Goal: Task Accomplishment & Management: Use online tool/utility

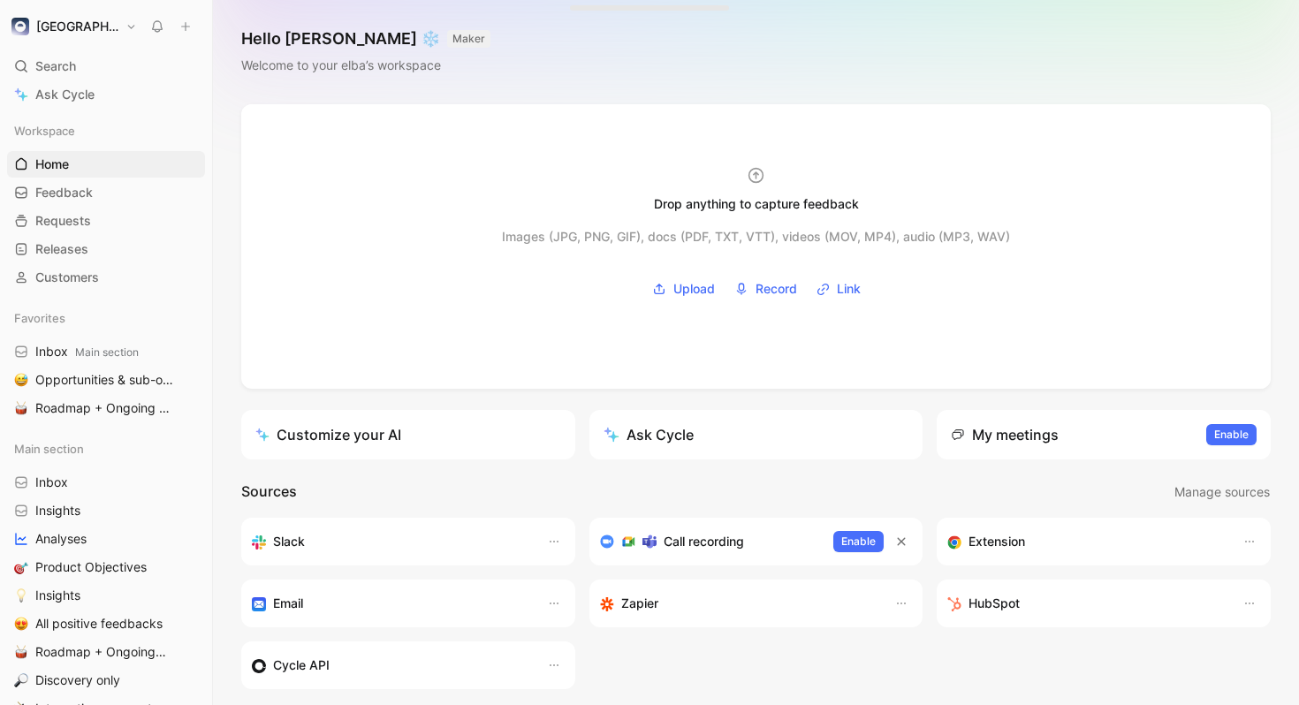
click at [26, 25] on img "button" at bounding box center [20, 27] width 18 height 18
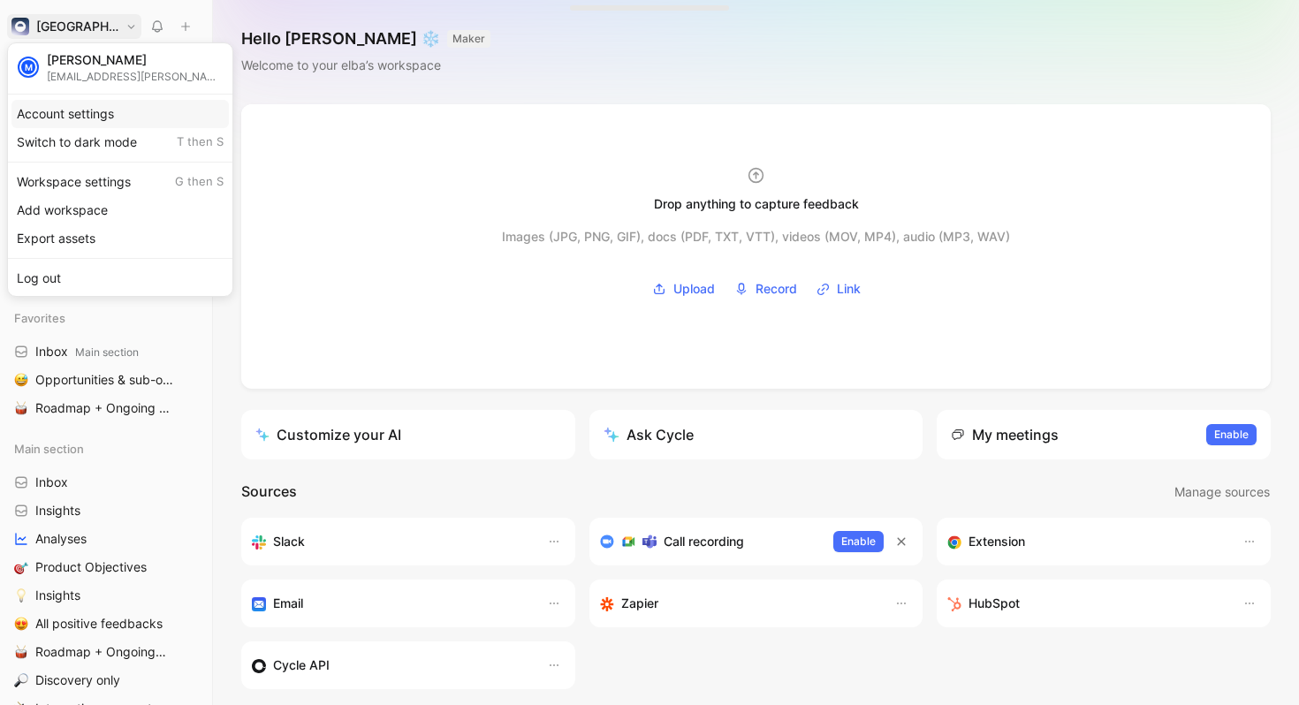
click at [118, 113] on div "Account settings" at bounding box center [119, 114] width 217 height 28
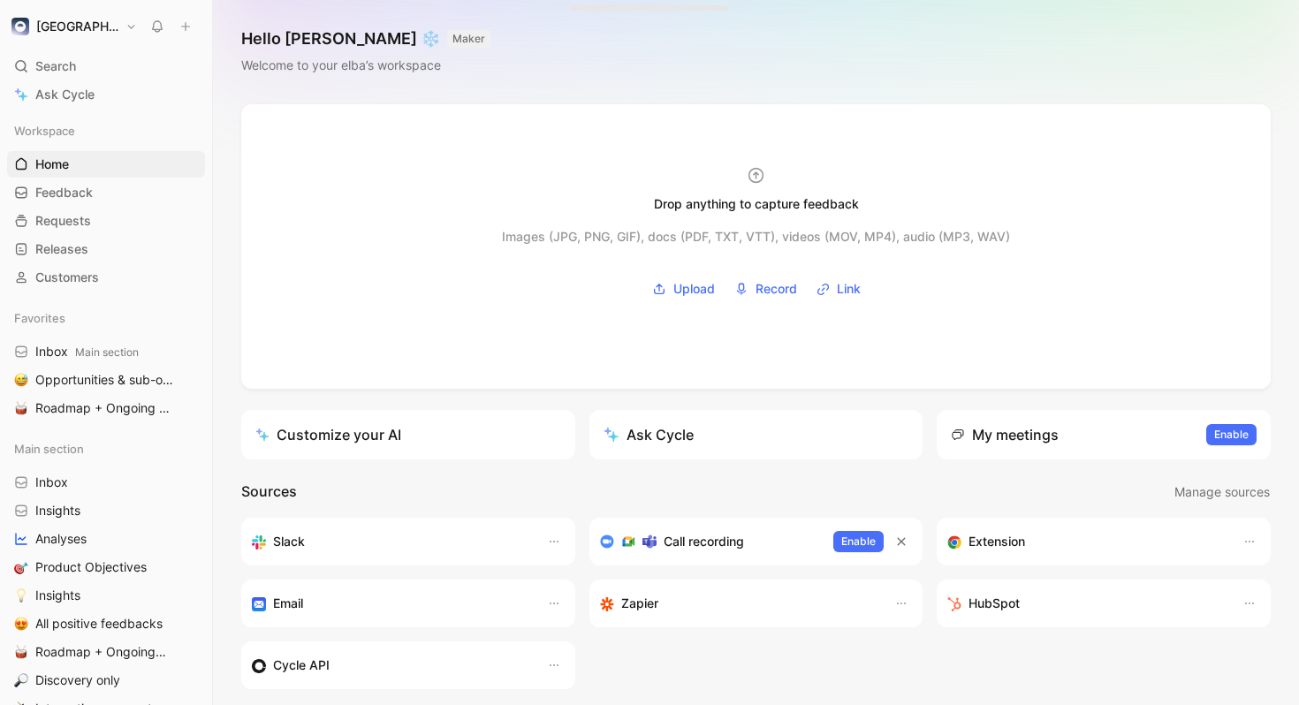
click at [65, 31] on button "[GEOGRAPHIC_DATA]" at bounding box center [74, 26] width 134 height 25
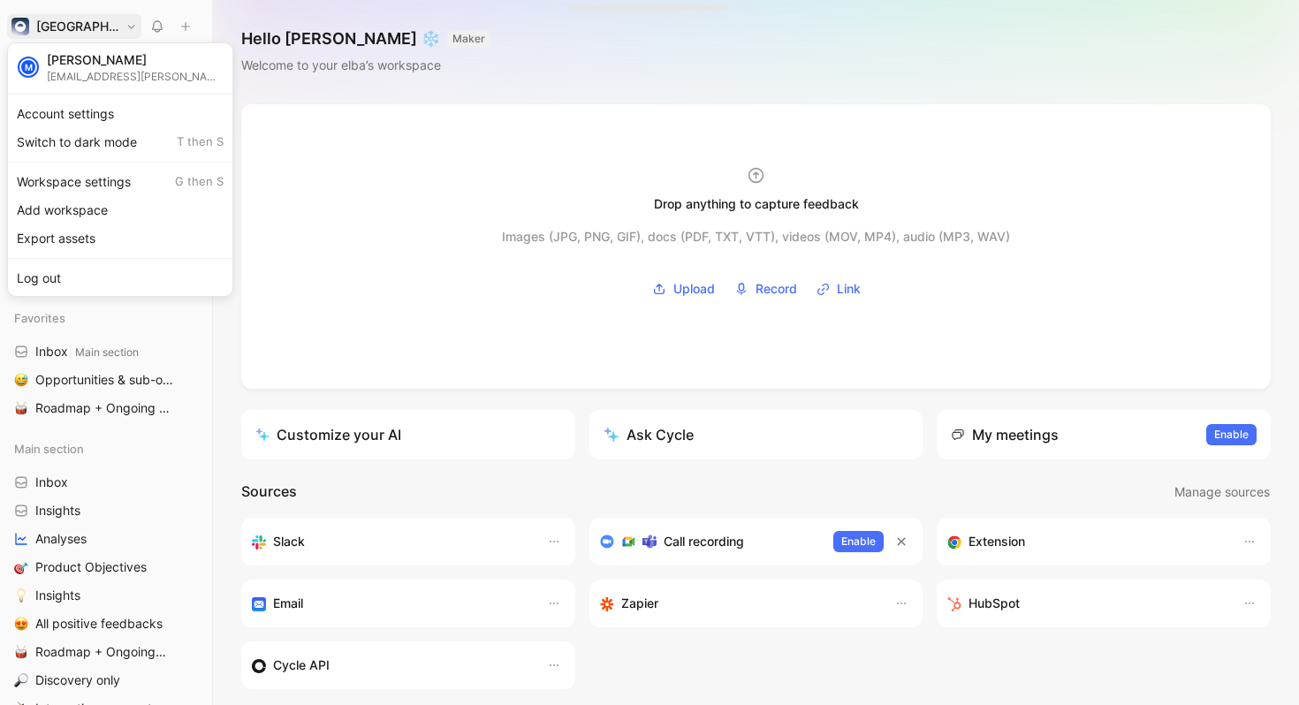
click at [65, 31] on div at bounding box center [649, 352] width 1299 height 705
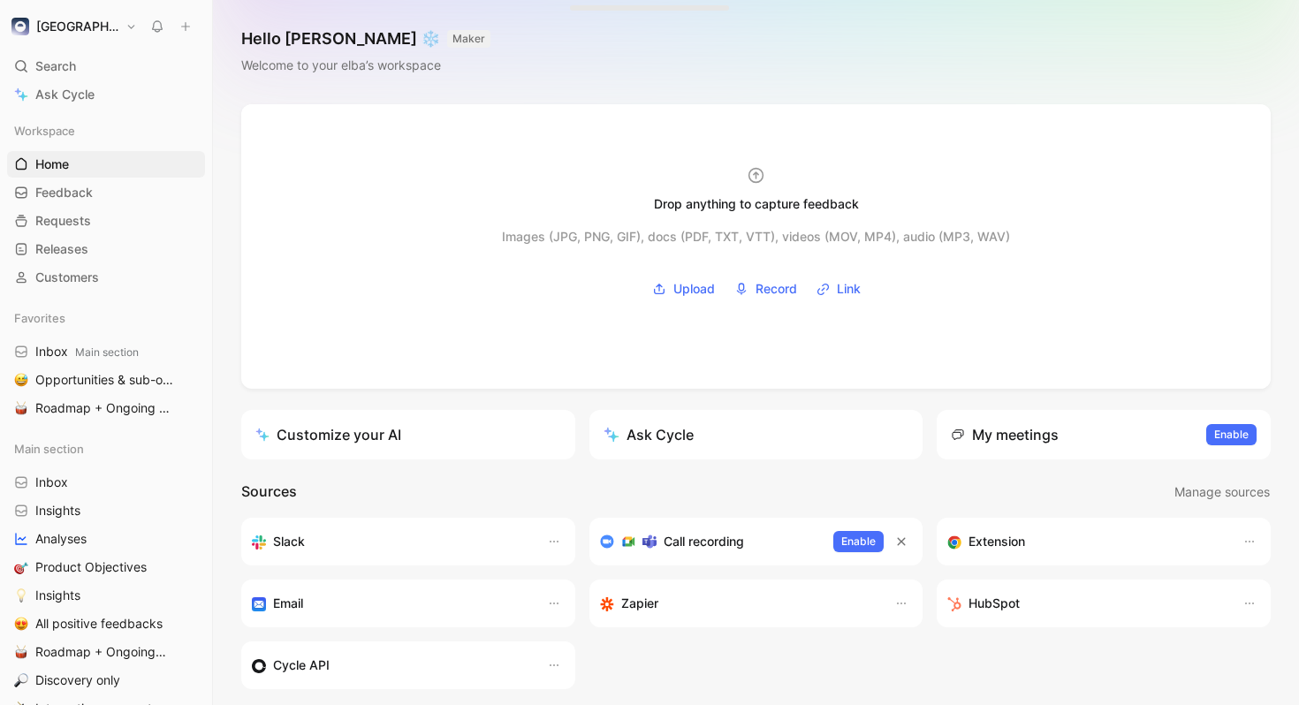
click at [50, 27] on h1 "[GEOGRAPHIC_DATA]" at bounding box center [77, 27] width 82 height 16
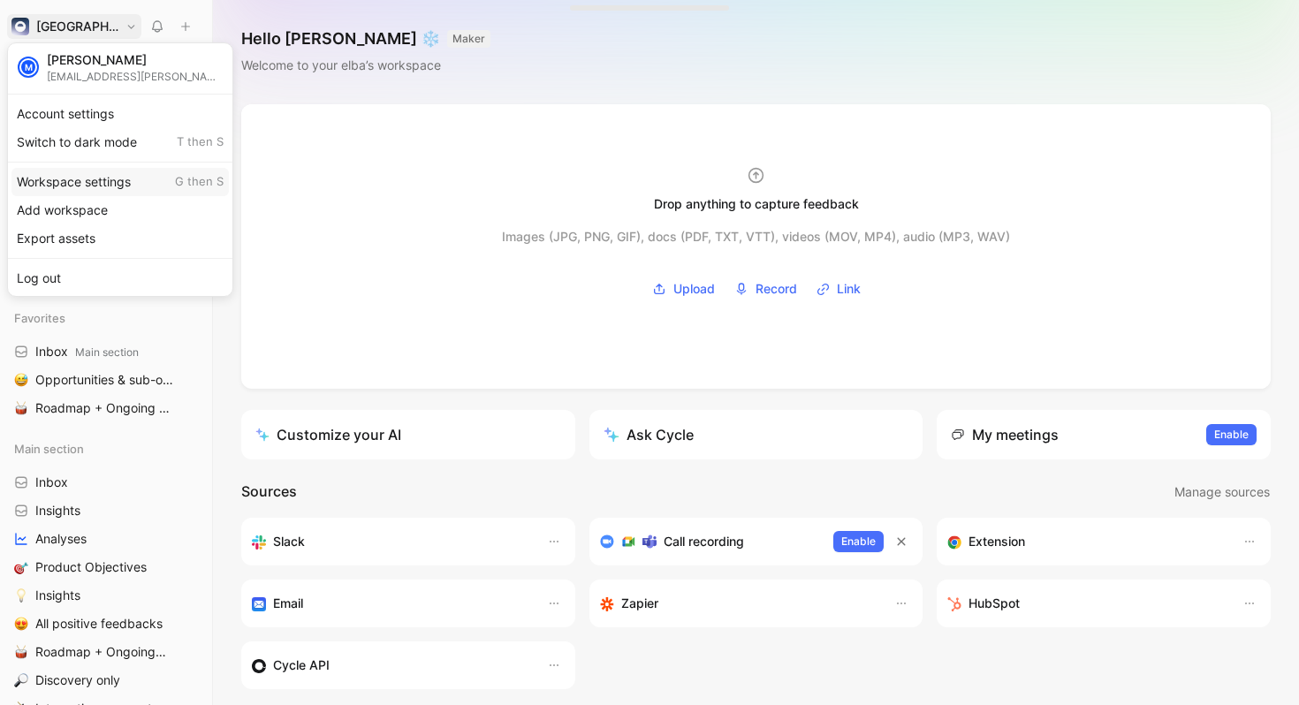
click at [123, 185] on div "Workspace settings G then S" at bounding box center [119, 182] width 217 height 28
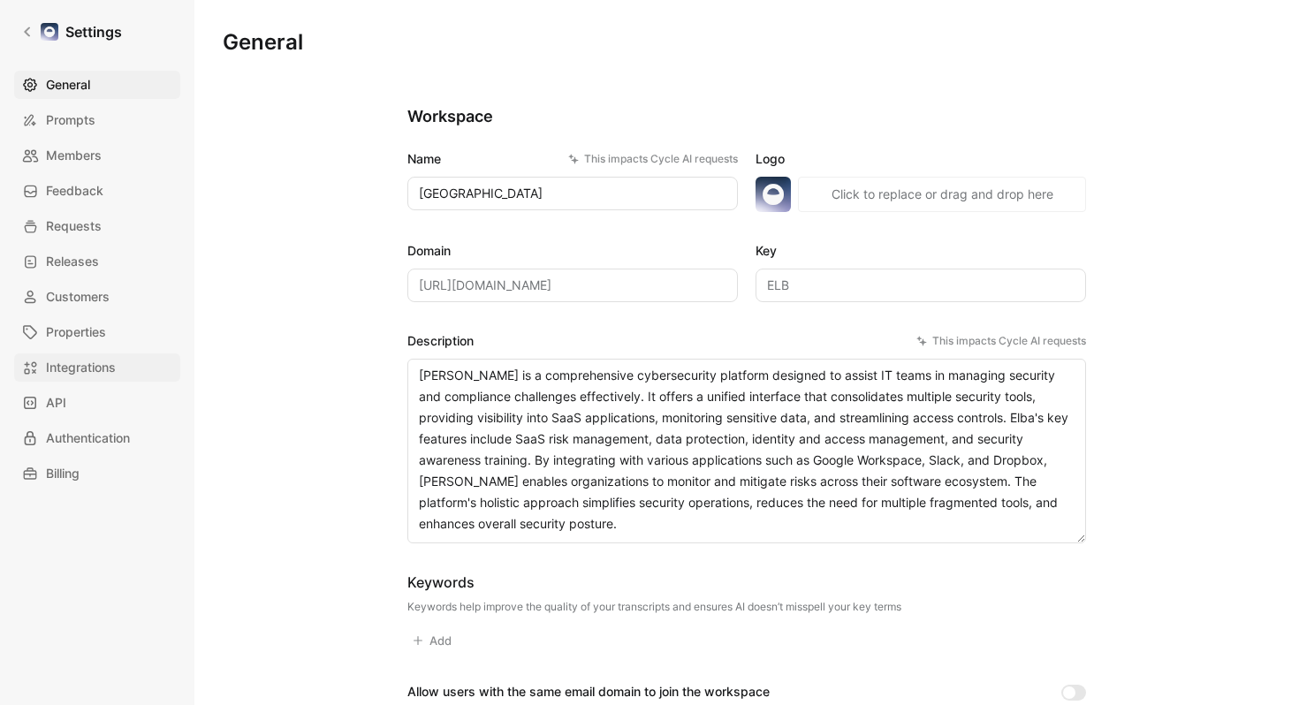
click at [116, 368] on span "Integrations" at bounding box center [81, 367] width 70 height 21
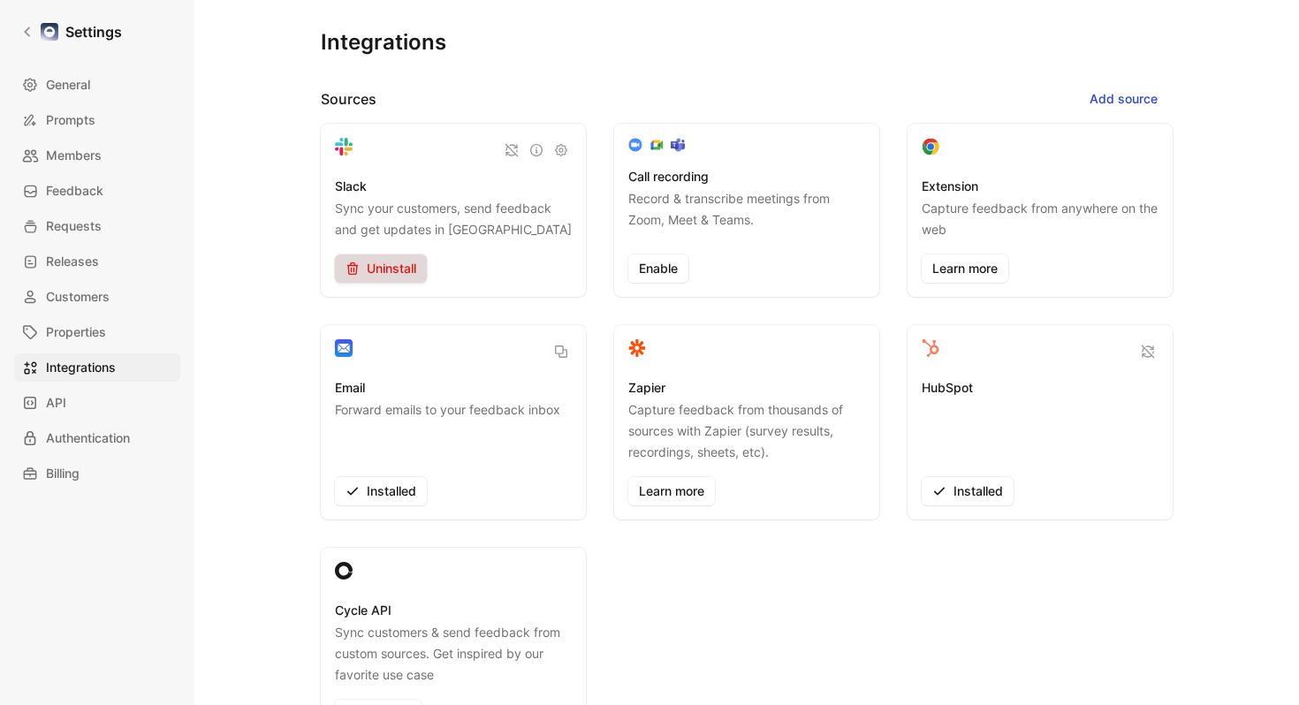
click at [393, 277] on span "Uninstall" at bounding box center [381, 268] width 71 height 21
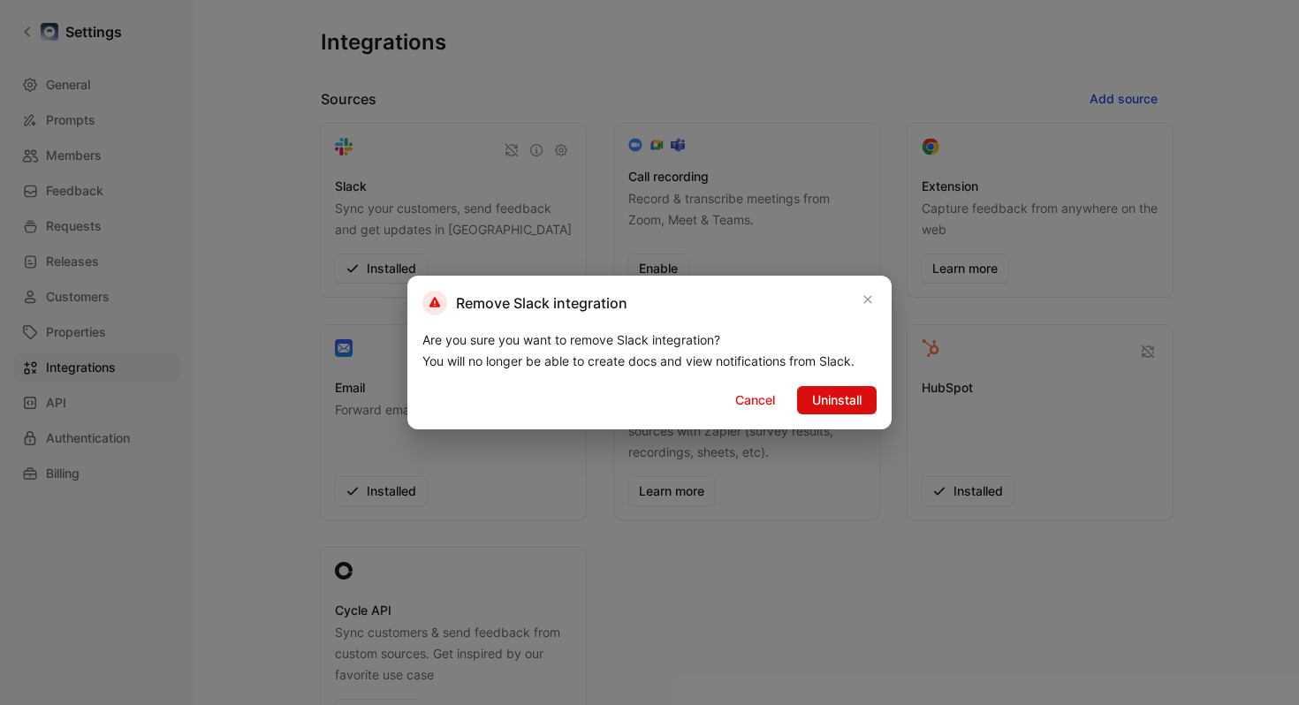
click at [819, 407] on span "Uninstall" at bounding box center [836, 400] width 49 height 21
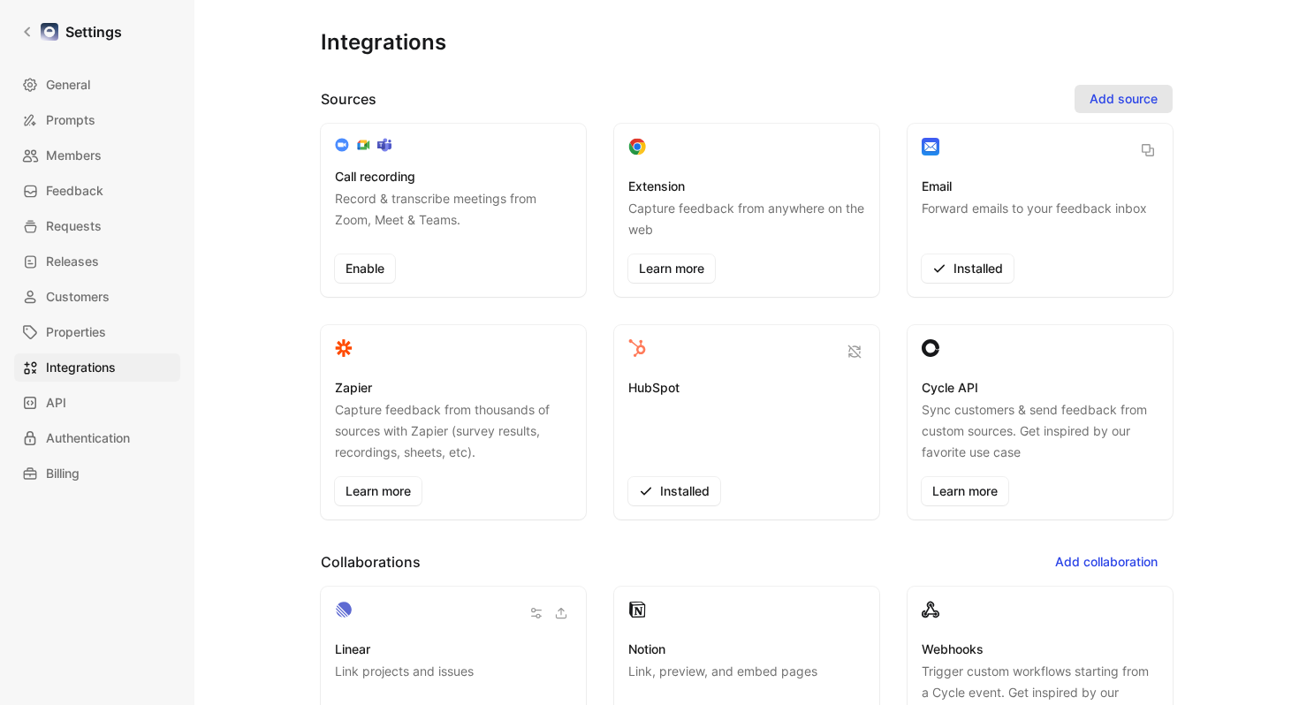
click at [1104, 101] on span "Add source" at bounding box center [1124, 98] width 68 height 21
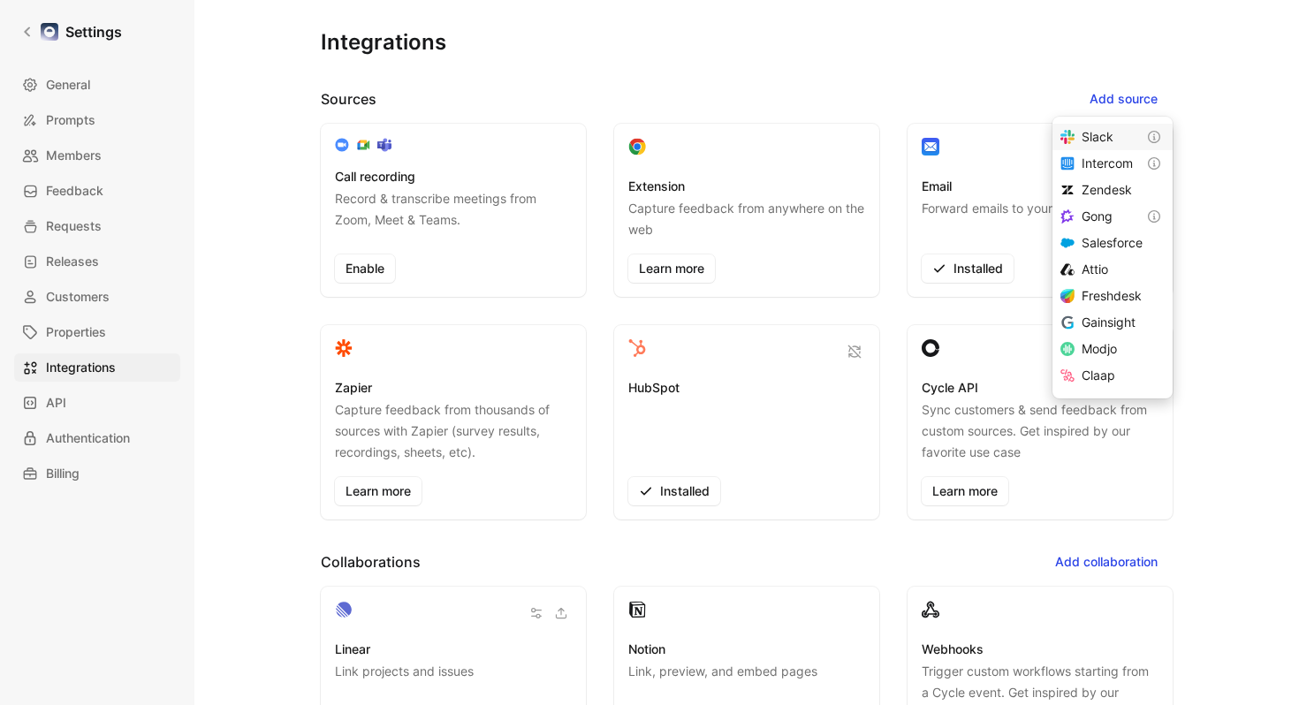
click at [1103, 144] on span "Slack" at bounding box center [1098, 136] width 32 height 15
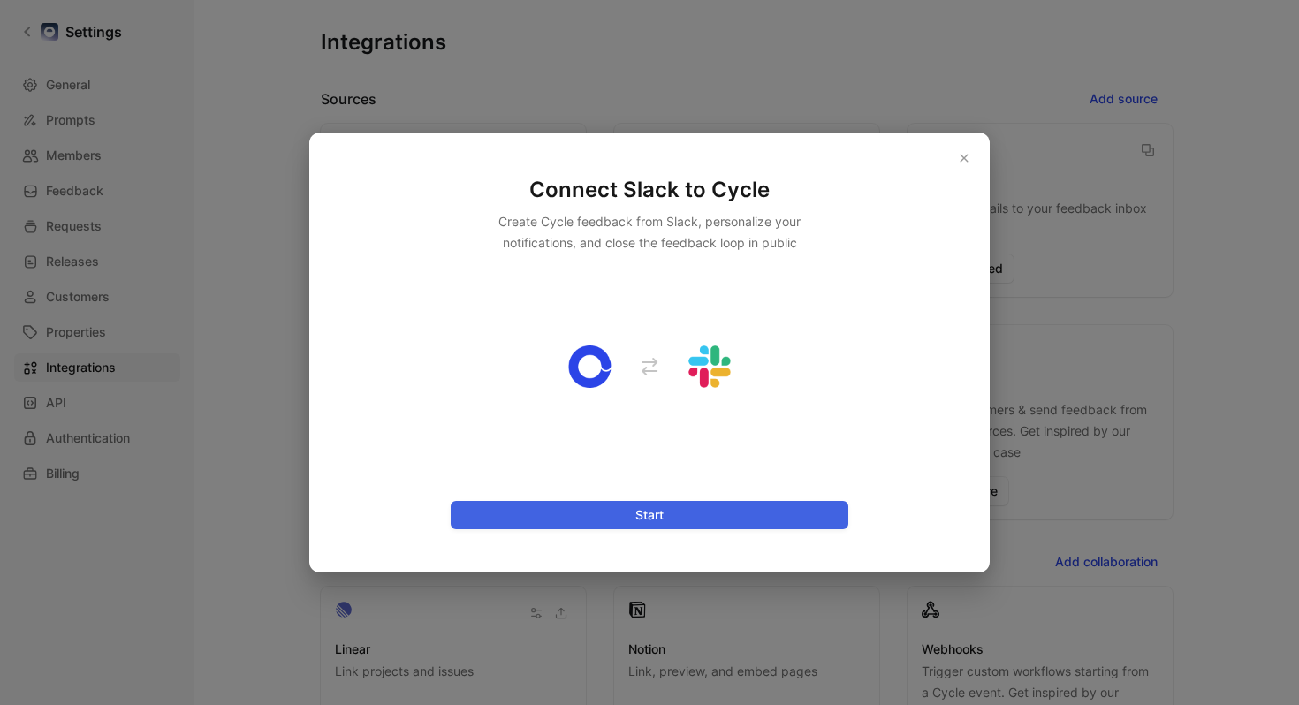
click at [689, 515] on span "Start" at bounding box center [650, 515] width 368 height 21
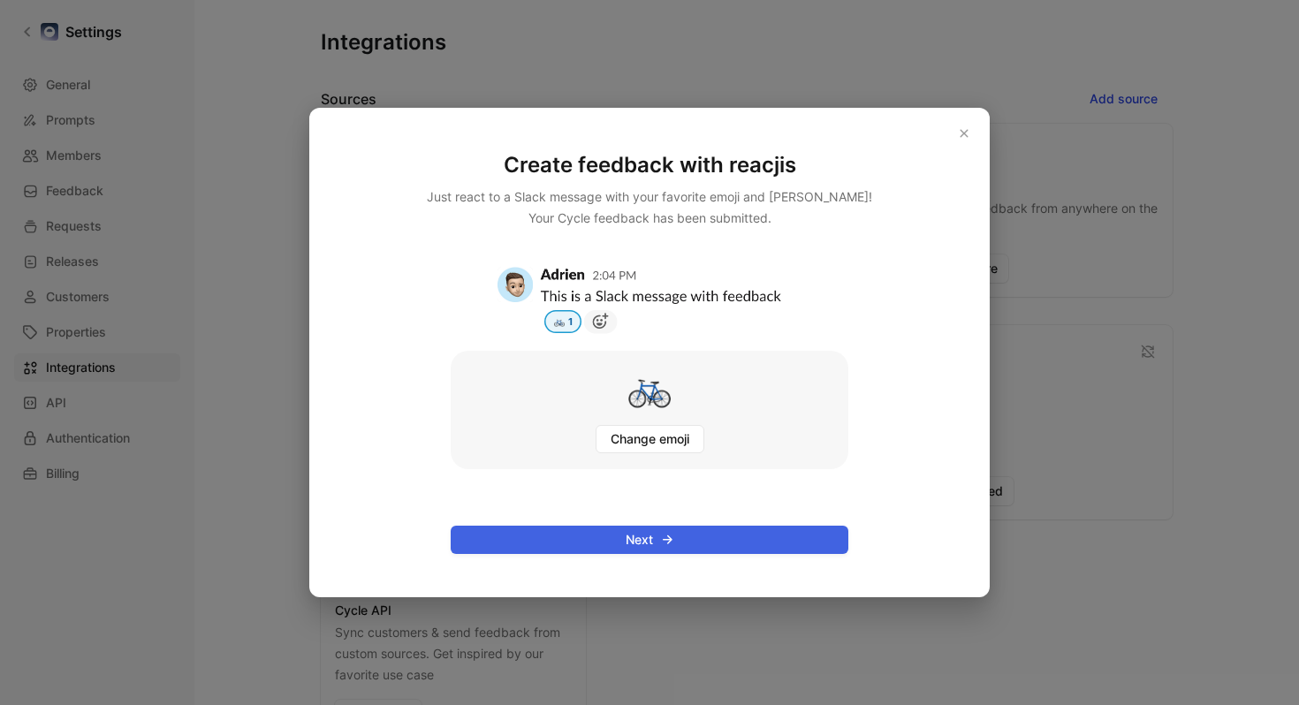
click at [699, 539] on span "Next" at bounding box center [650, 539] width 368 height 21
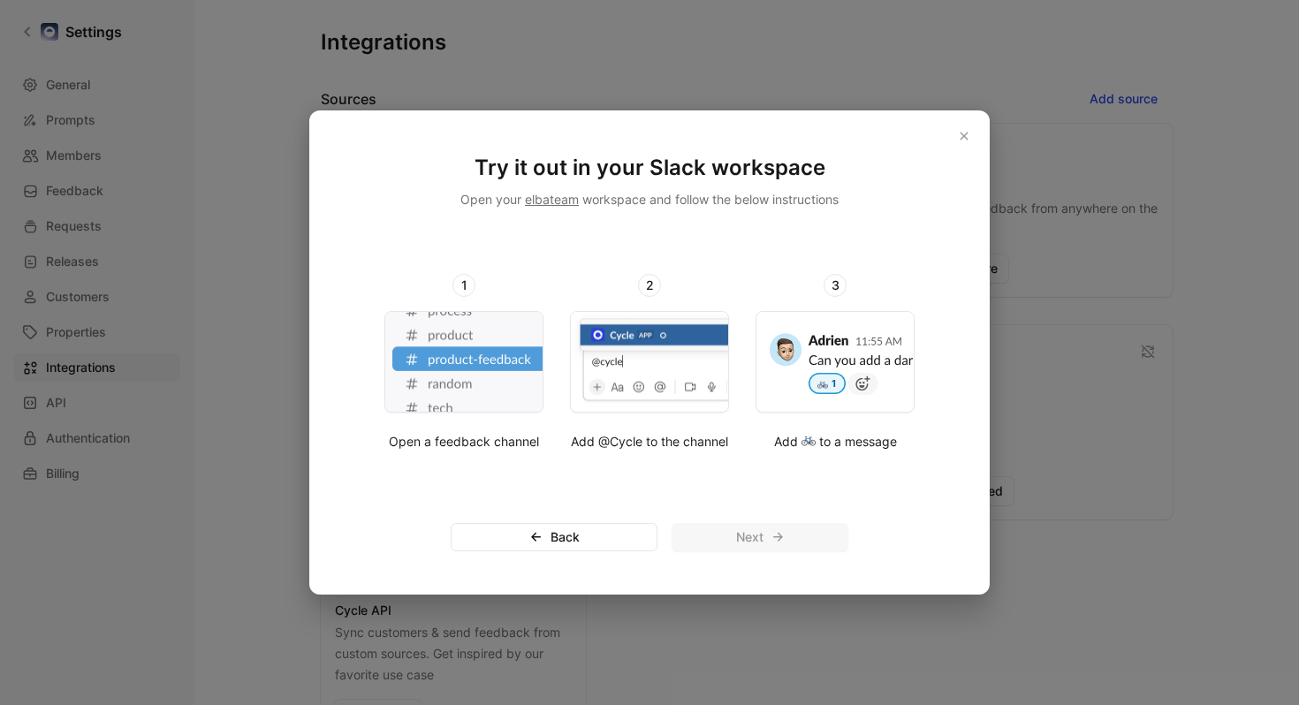
click at [481, 385] on img at bounding box center [464, 362] width 159 height 100
click at [802, 384] on img at bounding box center [836, 362] width 159 height 100
click at [868, 473] on div "Try it out in your Slack workspace Open your elbateam workspace and follow the …" at bounding box center [649, 352] width 679 height 483
click at [777, 534] on div "Next" at bounding box center [760, 537] width 177 height 28
click at [956, 141] on button "button" at bounding box center [964, 136] width 21 height 21
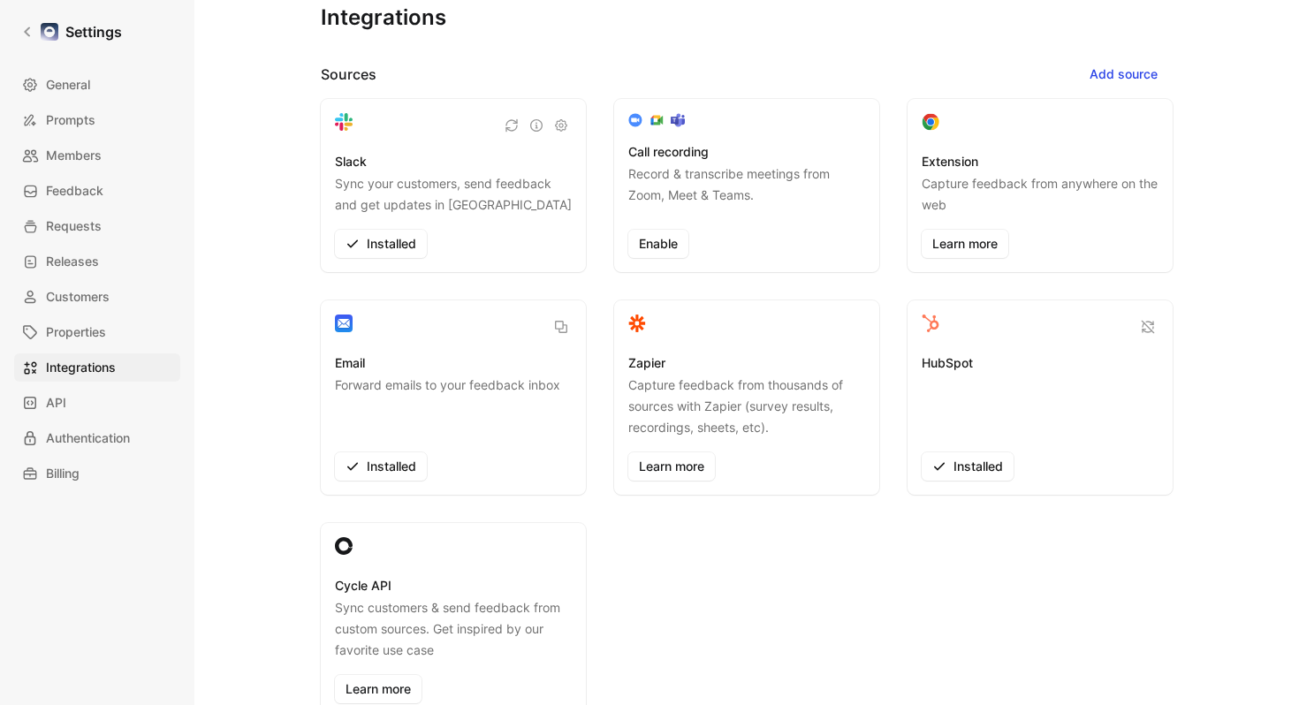
scroll to position [11, 0]
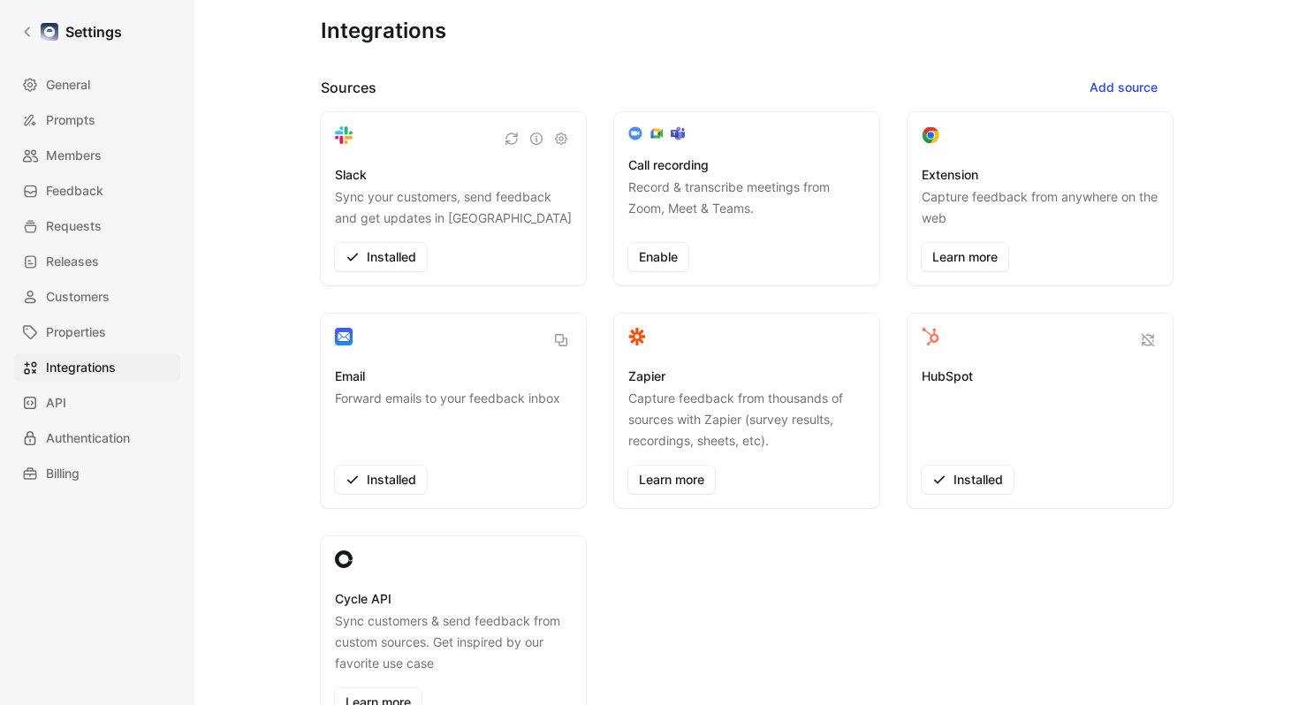
click at [1262, 337] on div "Integrations Sources Add source Slack Sync your customers, send feedback and ge…" at bounding box center [747, 327] width 1048 height 677
click at [757, 560] on div "Slack Sync your customers, send feedback and get updates in Slack Installed Cal…" at bounding box center [747, 421] width 852 height 619
